Goal: Information Seeking & Learning: Understand process/instructions

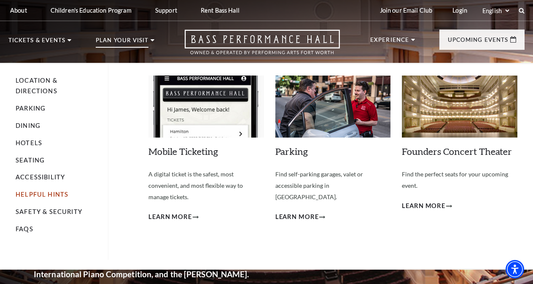
click at [41, 194] on link "Helpful Hints" at bounding box center [42, 194] width 53 height 7
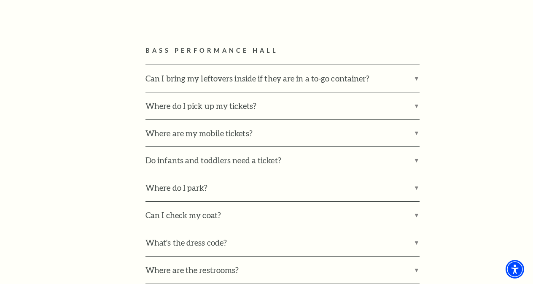
scroll to position [481, 0]
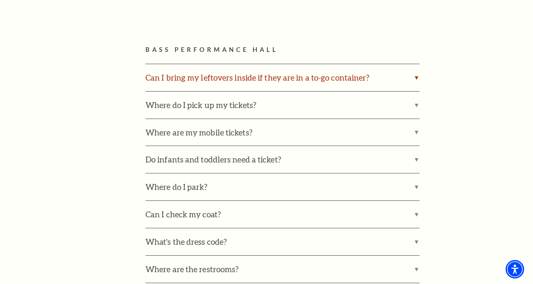
click at [416, 75] on label "Can I bring my leftovers inside if they are in a to-go container?" at bounding box center [282, 77] width 274 height 27
click at [0, 0] on input "Can I bring my leftovers inside if they are in a to-go container?" at bounding box center [0, 0] width 0 height 0
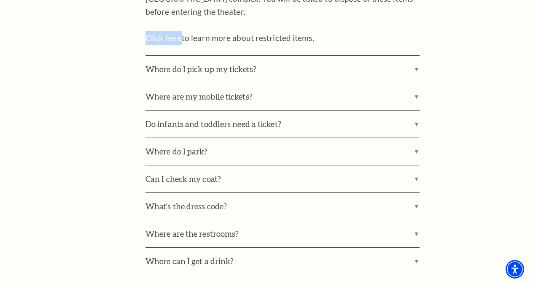
scroll to position [596, 0]
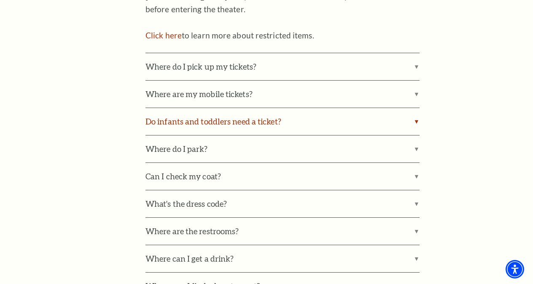
click at [417, 121] on label "Do infants and toddlers need a ticket?" at bounding box center [282, 121] width 274 height 27
click at [0, 0] on input "Do infants and toddlers need a ticket?" at bounding box center [0, 0] width 0 height 0
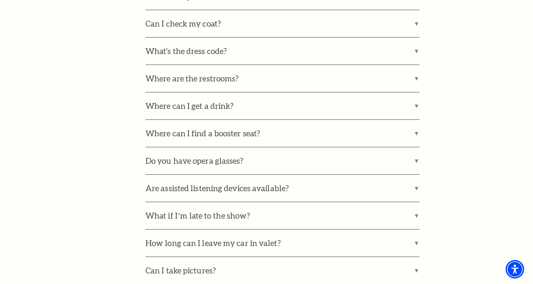
scroll to position [805, 0]
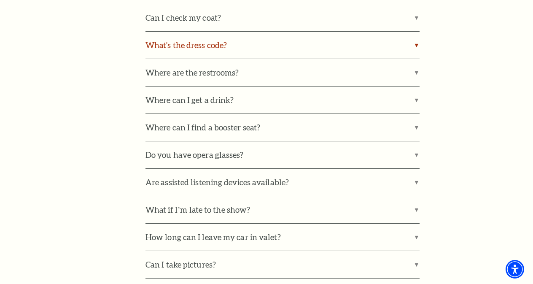
click at [414, 43] on div "Bass Performance Hall Can I bring my leftovers inside if they are in a to-go co…" at bounding box center [334, 13] width 379 height 586
click at [411, 45] on label "What's the dress code?" at bounding box center [282, 45] width 274 height 27
click at [0, 0] on input "What's the dress code?" at bounding box center [0, 0] width 0 height 0
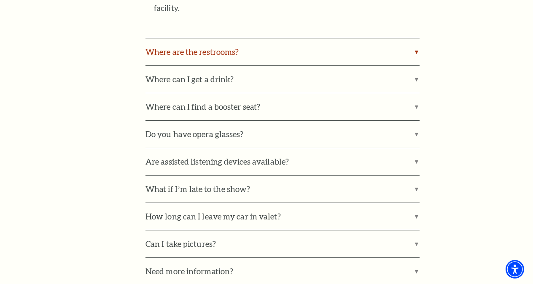
scroll to position [1143, 0]
click at [416, 94] on label "Where can I find a booster seat?" at bounding box center [282, 106] width 274 height 27
click at [0, 0] on input "Where can I find a booster seat?" at bounding box center [0, 0] width 0 height 0
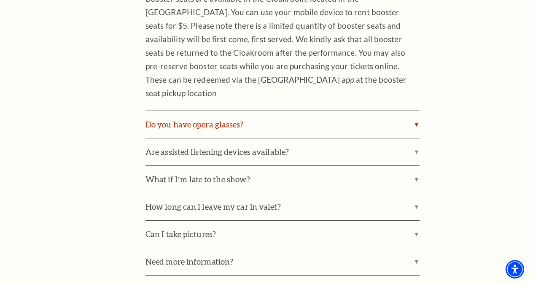
scroll to position [1272, 0]
